Goal: Information Seeking & Learning: Check status

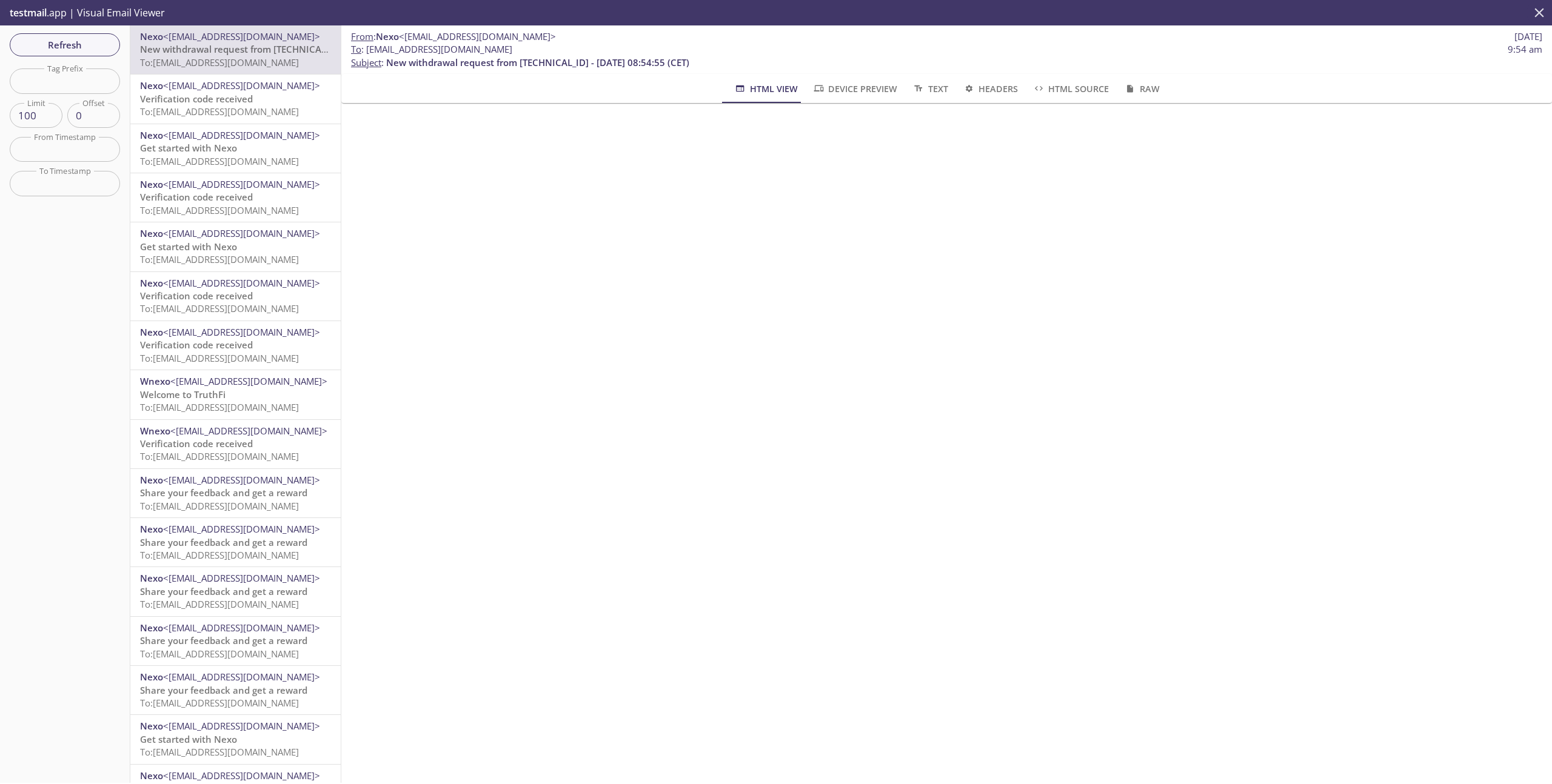
click at [1538, 15] on icon "close" at bounding box center [1539, 12] width 9 height 9
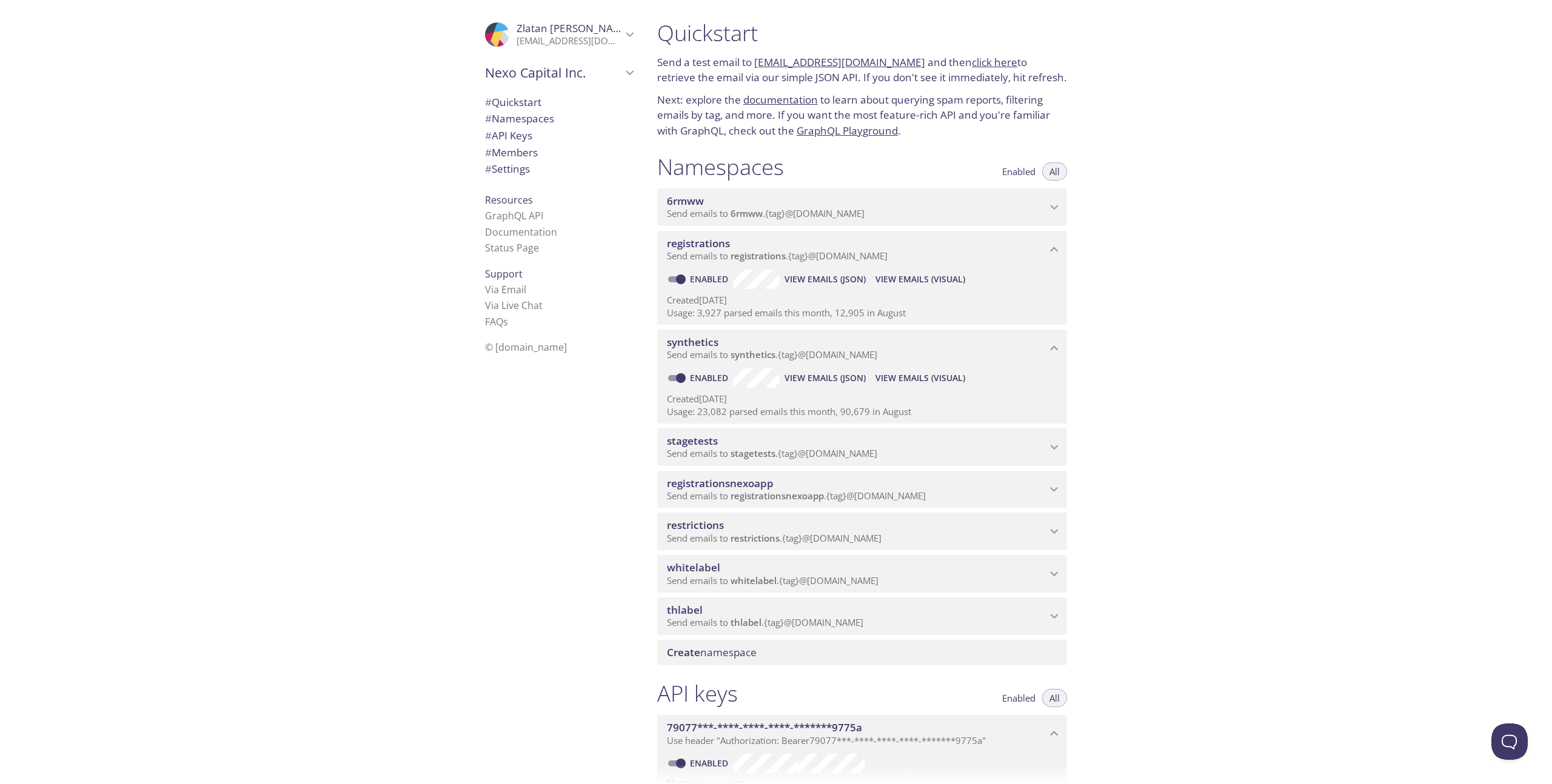
click at [906, 446] on span "stagetests" at bounding box center [857, 441] width 380 height 13
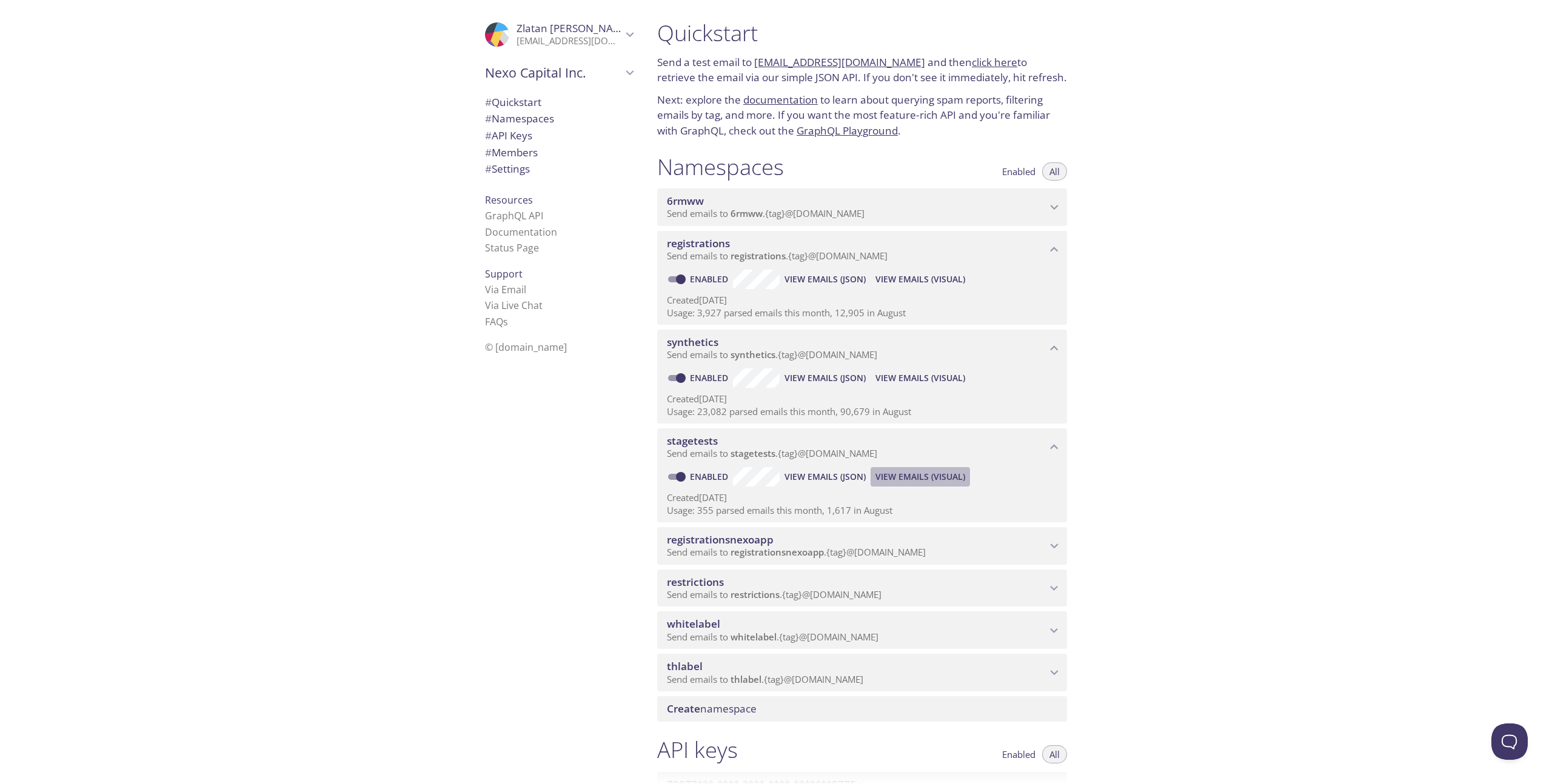
click at [905, 472] on span "View Emails (Visual)" at bounding box center [920, 477] width 90 height 15
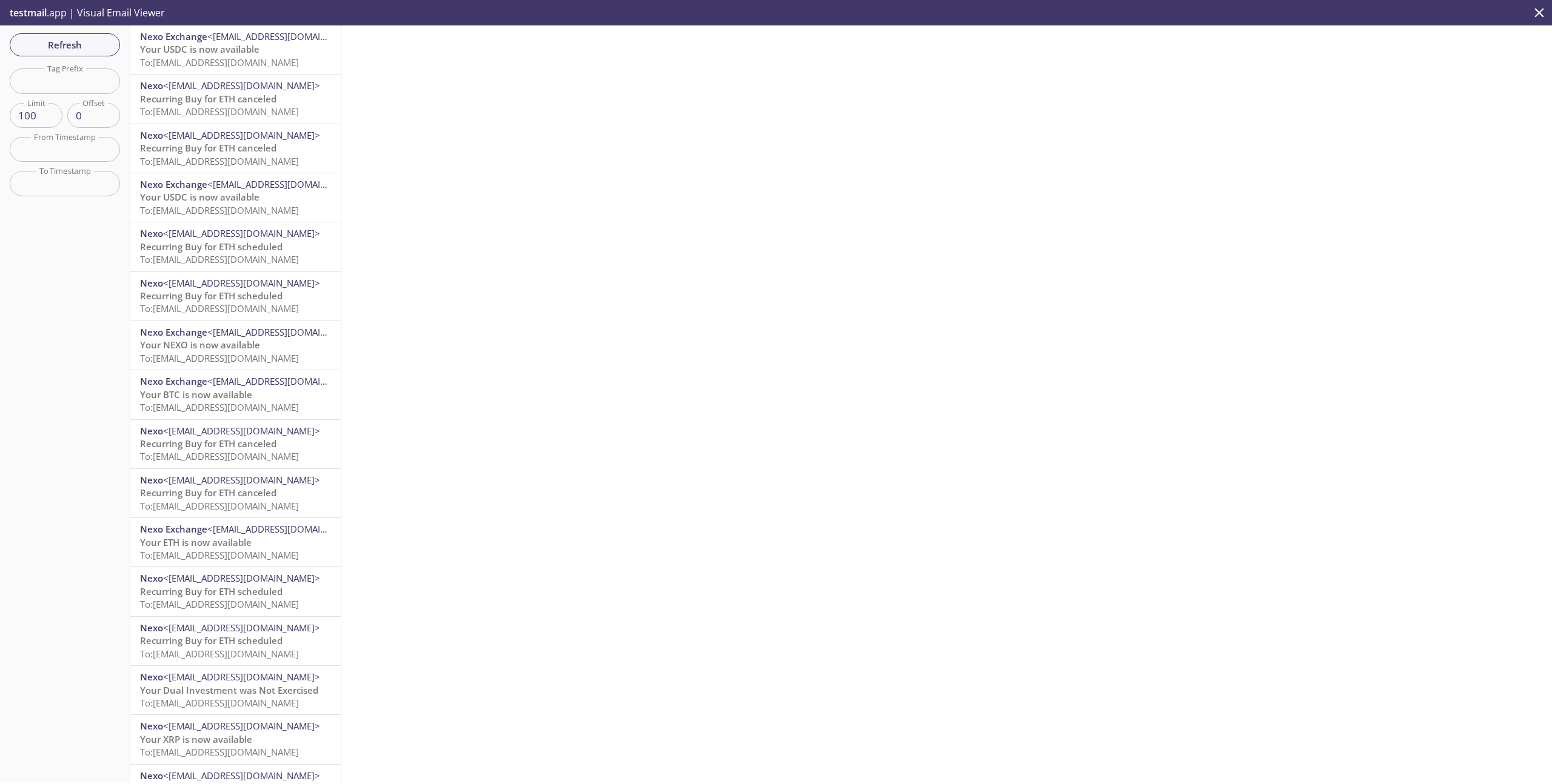
click at [226, 62] on span "To: [EMAIL_ADDRESS][DOMAIN_NAME]" at bounding box center [220, 62] width 159 height 12
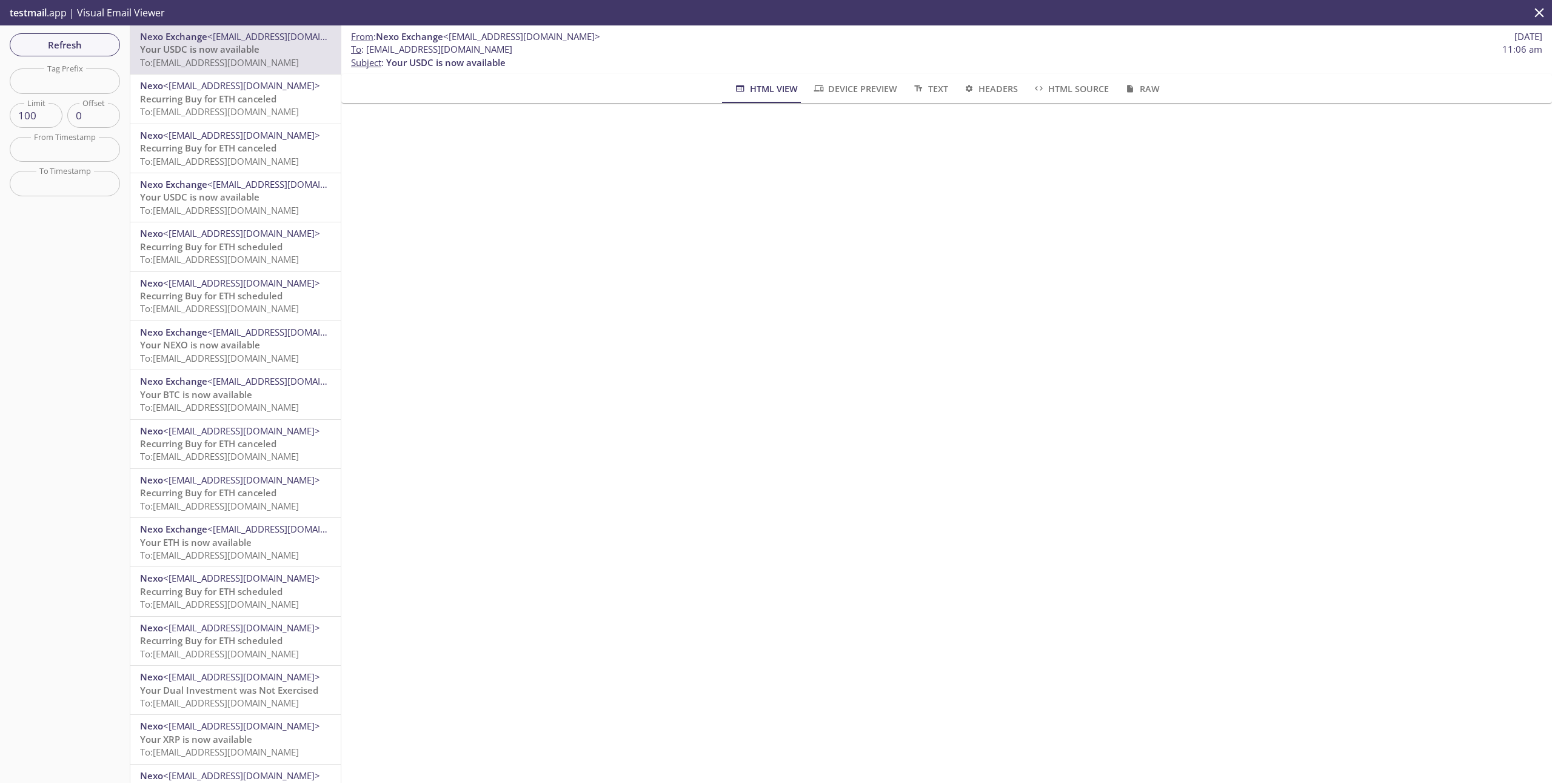
drag, startPoint x: 527, startPoint y: 47, endPoint x: 367, endPoint y: 49, distance: 160.0
click at [367, 49] on span "To : [EMAIL_ADDRESS][DOMAIN_NAME] 11:06 am" at bounding box center [947, 49] width 1192 height 13
copy span "[EMAIL_ADDRESS][DOMAIN_NAME]"
click at [69, 43] on span "Refresh" at bounding box center [65, 45] width 91 height 16
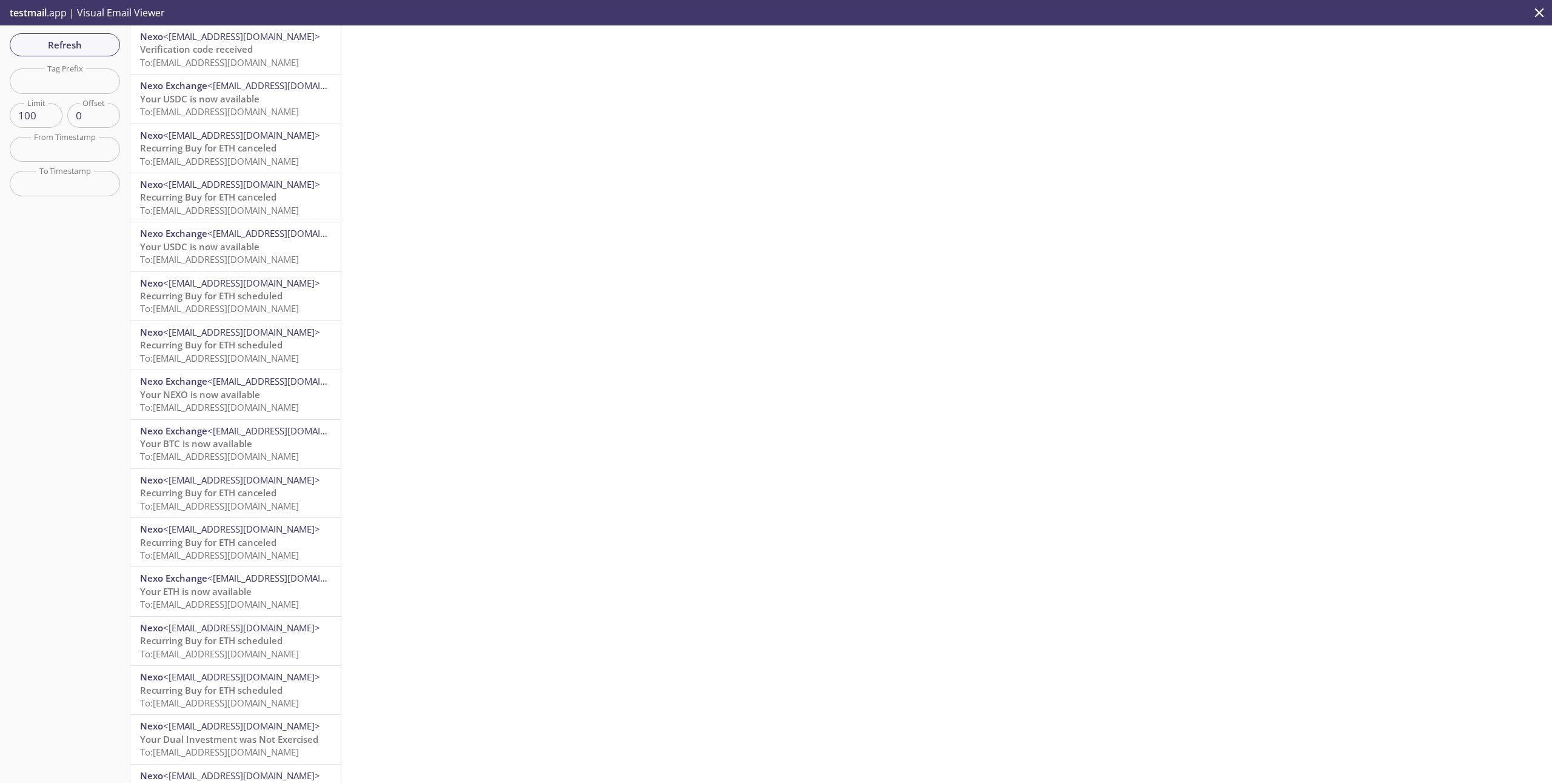
click at [294, 68] on span "To: [EMAIL_ADDRESS][DOMAIN_NAME]" at bounding box center [220, 62] width 159 height 12
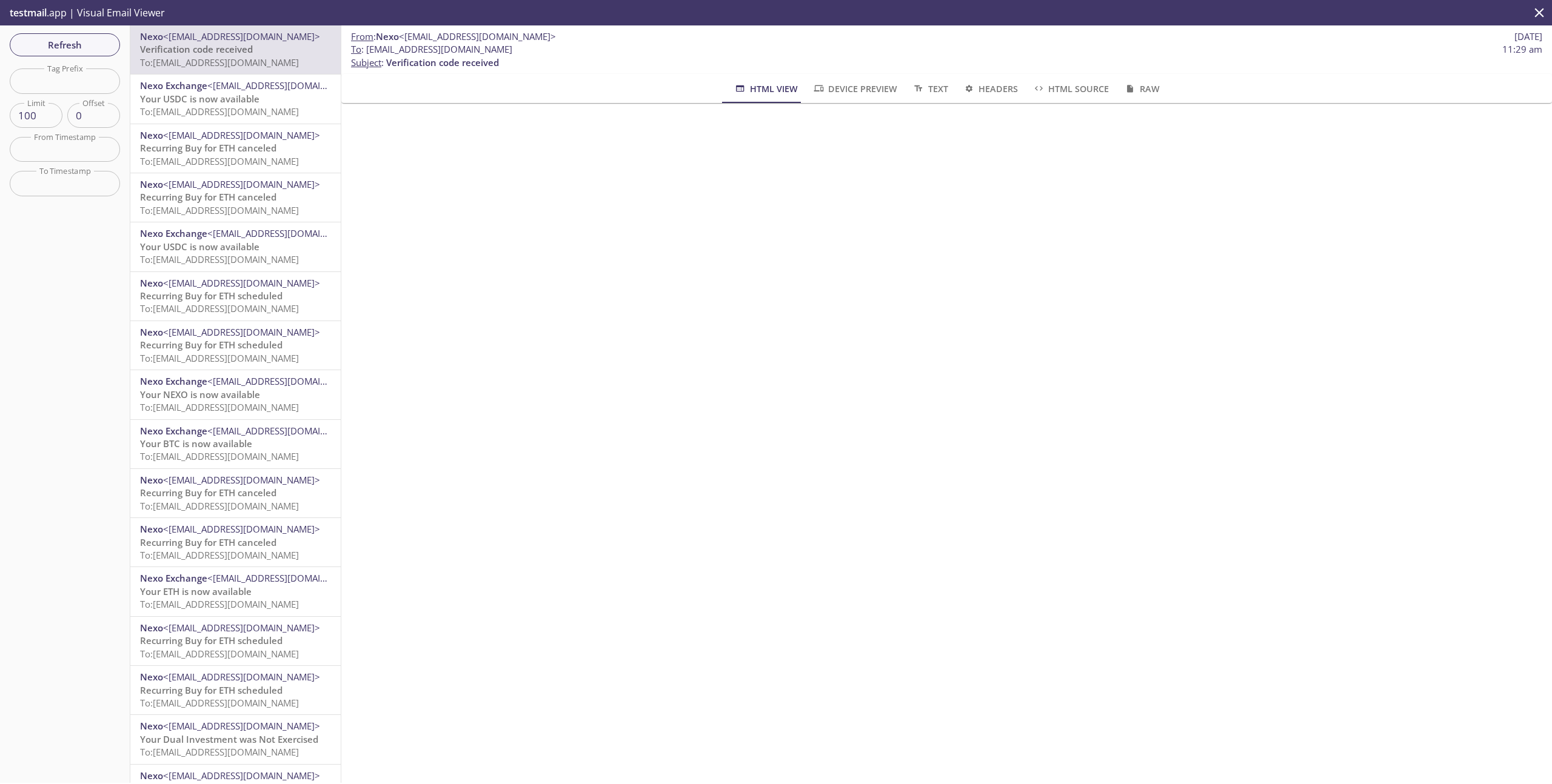
drag, startPoint x: 575, startPoint y: 50, endPoint x: 368, endPoint y: 51, distance: 207.0
click at [368, 51] on span "To : [EMAIL_ADDRESS][DOMAIN_NAME] 11:29 am" at bounding box center [947, 49] width 1192 height 13
copy span "[EMAIL_ADDRESS][DOMAIN_NAME]"
